Goal: Information Seeking & Learning: Learn about a topic

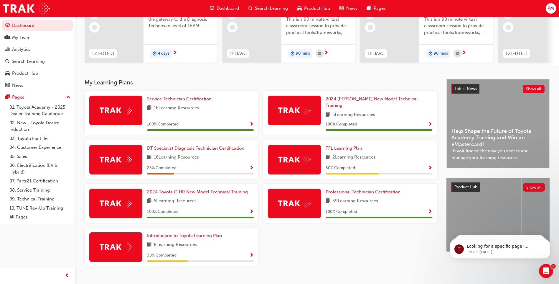
scroll to position [79, 0]
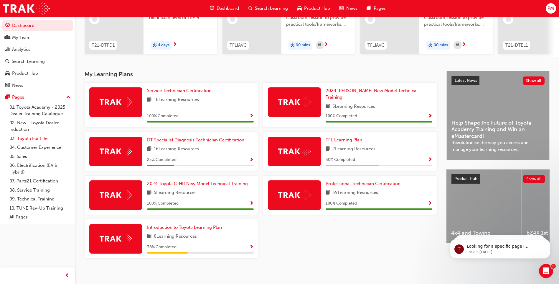
click at [34, 138] on link "03. Toyota For Life" at bounding box center [40, 138] width 66 height 9
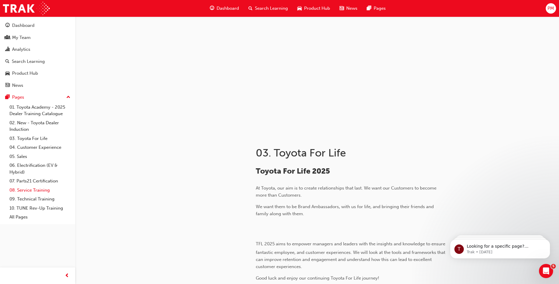
click at [39, 191] on link "08. Service Training" at bounding box center [40, 189] width 66 height 9
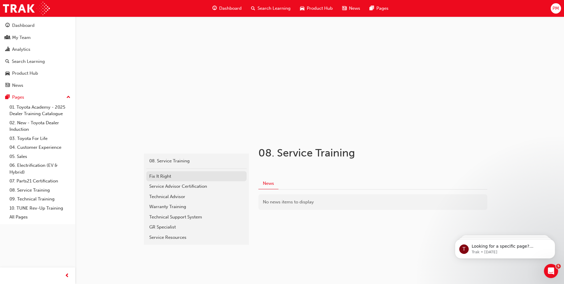
click at [162, 176] on div "Fix It Right" at bounding box center [196, 176] width 94 height 7
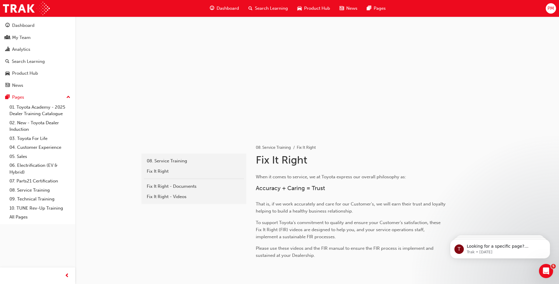
click at [225, 10] on span "Dashboard" at bounding box center [228, 8] width 22 height 7
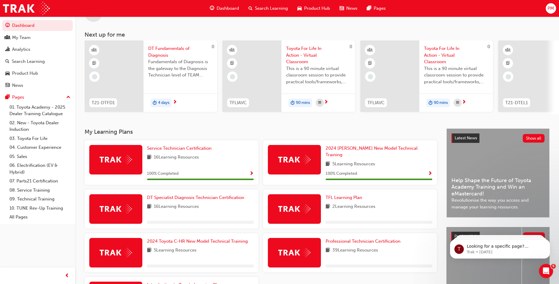
scroll to position [79, 0]
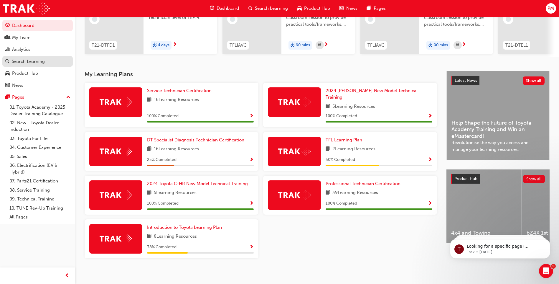
click at [24, 63] on div "Search Learning" at bounding box center [28, 61] width 33 height 7
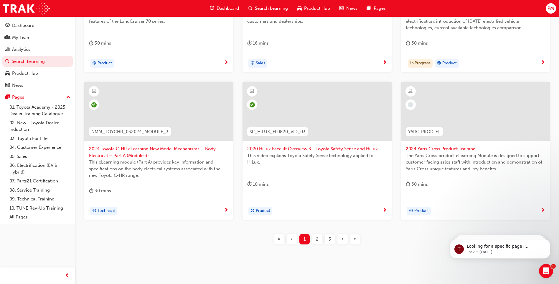
scroll to position [204, 0]
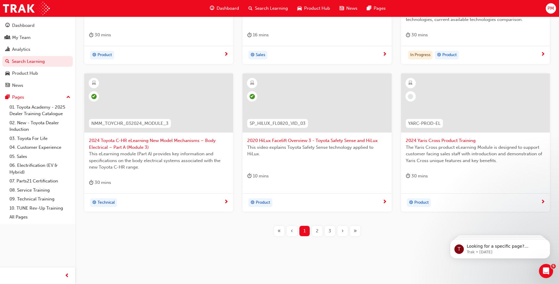
click at [316, 230] on span "2" at bounding box center [317, 230] width 3 height 7
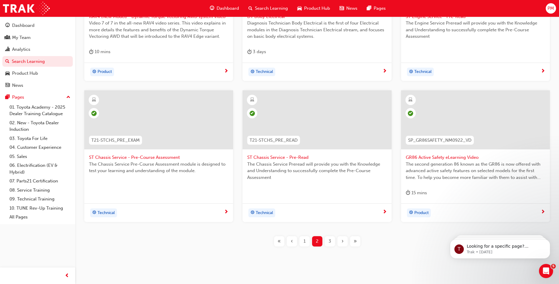
scroll to position [197, 0]
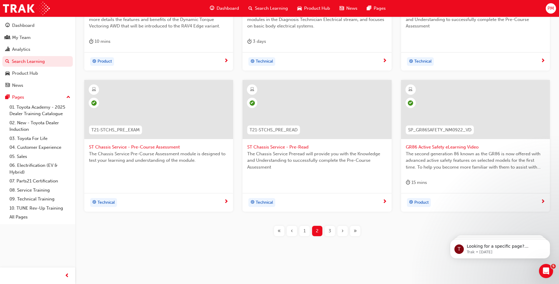
click at [329, 231] on span "3" at bounding box center [330, 230] width 3 height 7
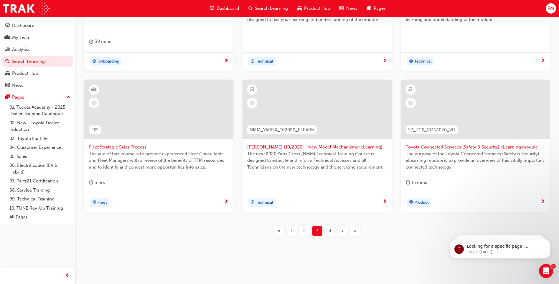
click at [331, 230] on span "4" at bounding box center [330, 230] width 3 height 7
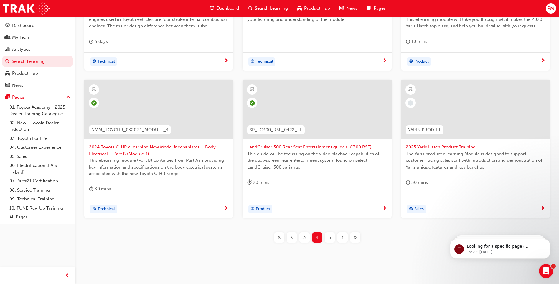
click at [330, 239] on span "5" at bounding box center [330, 237] width 2 height 7
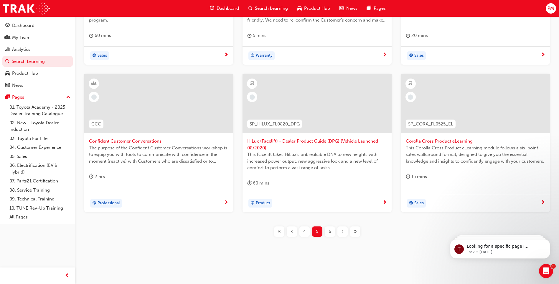
scroll to position [204, 0]
click at [329, 230] on span "6" at bounding box center [330, 230] width 3 height 7
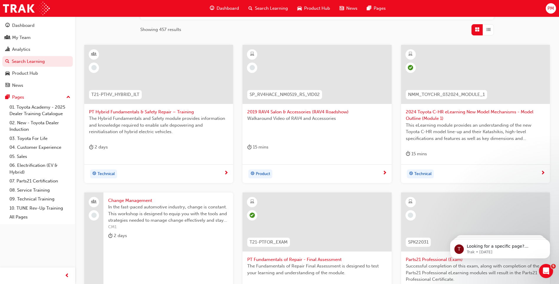
scroll to position [56, 0]
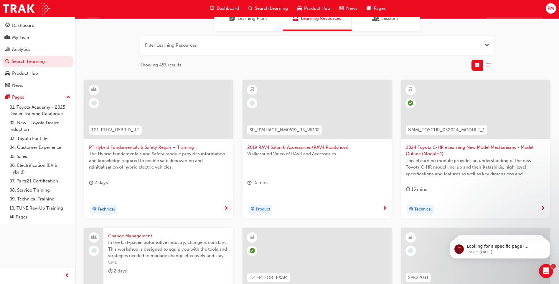
click at [226, 210] on span "next-icon" at bounding box center [226, 208] width 4 height 5
